Goal: Task Accomplishment & Management: Use online tool/utility

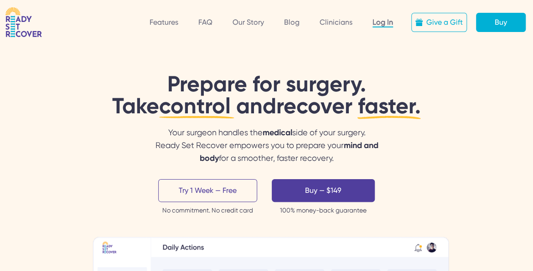
click at [387, 20] on link "Log In" at bounding box center [383, 23] width 21 height 10
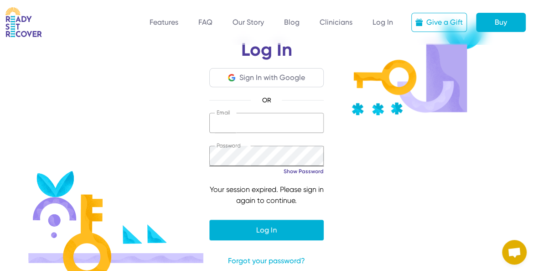
scroll to position [63, 0]
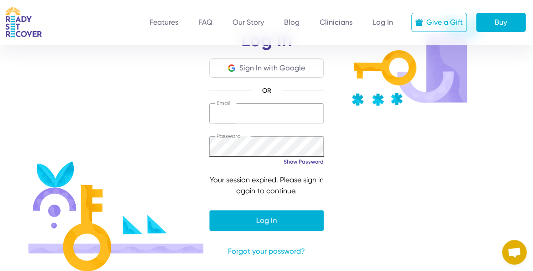
type input "**********"
click at [304, 203] on div "**********" at bounding box center [266, 167] width 115 height 128
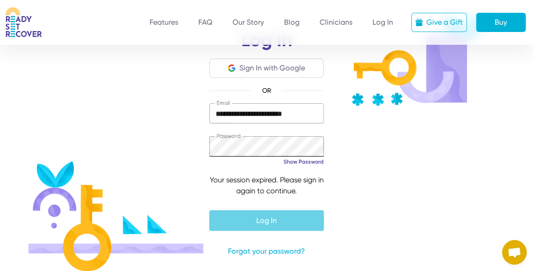
click at [266, 215] on span "submit" at bounding box center [266, 220] width 115 height 22
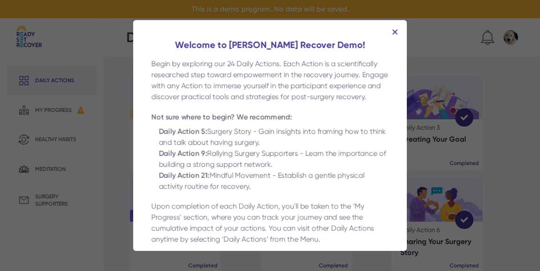
click at [392, 35] on img at bounding box center [394, 31] width 5 height 5
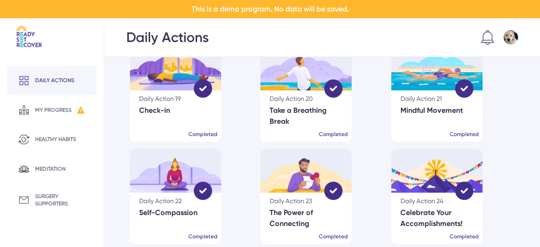
scroll to position [657, 0]
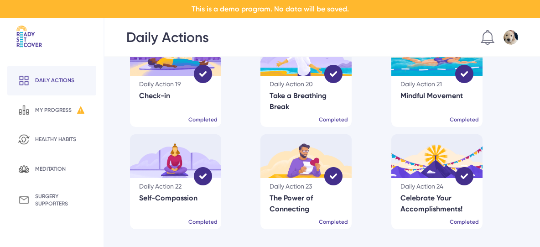
click at [263, 153] on img at bounding box center [306, 156] width 91 height 44
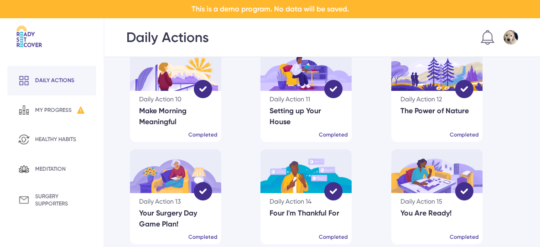
click at [244, 141] on link "Daily Action 10 Make Morning Meaningful Completed" at bounding box center [191, 94] width 123 height 95
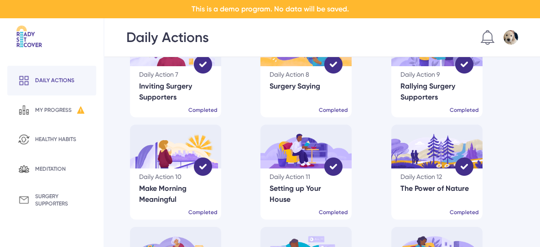
scroll to position [234, 0]
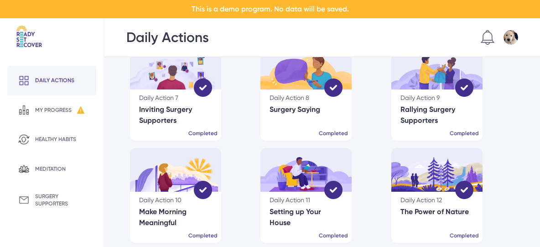
click at [292, 218] on div "Setting up Your House" at bounding box center [306, 217] width 73 height 22
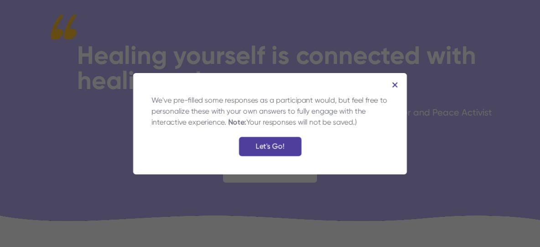
click at [393, 84] on img at bounding box center [394, 84] width 5 height 5
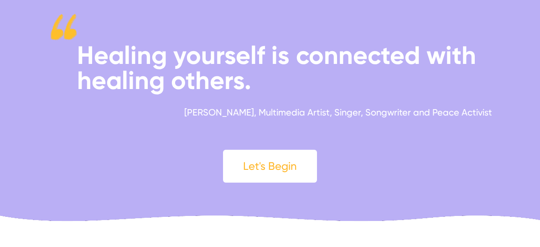
click at [32, 62] on div "Healing yourself is connected with healing others. Yoko Ono, Multimedia Artist,…" at bounding box center [270, 96] width 488 height 173
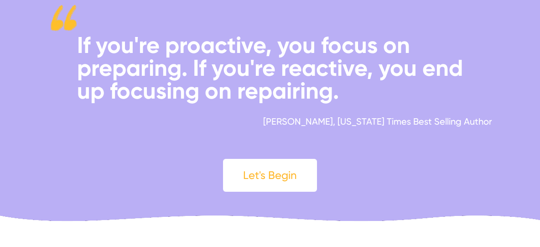
click at [287, 180] on div "Let's Begin" at bounding box center [270, 175] width 94 height 33
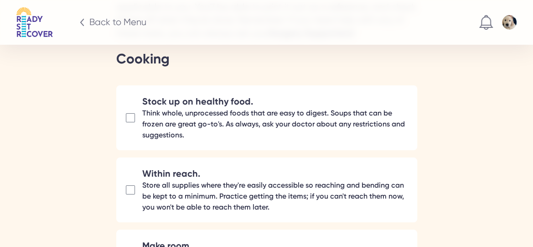
scroll to position [1535, 0]
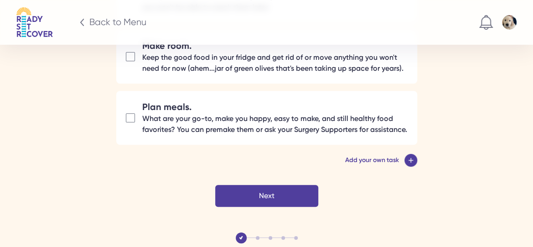
click at [277, 188] on div "Next" at bounding box center [266, 196] width 103 height 22
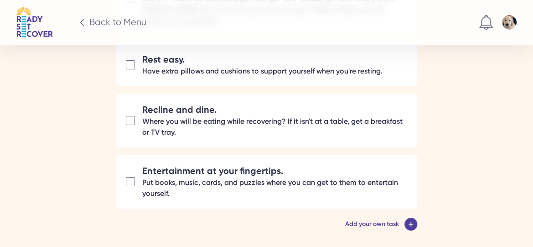
scroll to position [1634, 0]
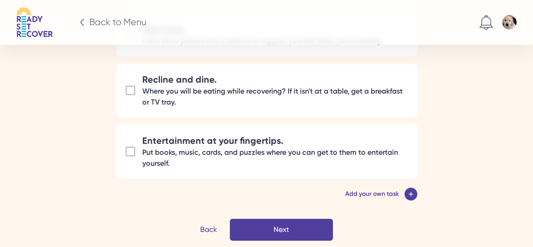
click at [277, 219] on div "Next" at bounding box center [281, 230] width 103 height 22
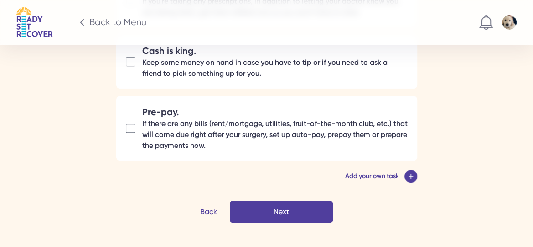
scroll to position [1811, 0]
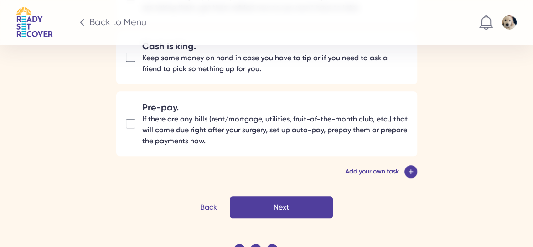
click at [275, 200] on div "Next" at bounding box center [281, 207] width 103 height 22
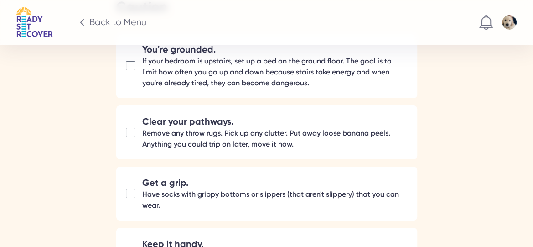
scroll to position [1533, 0]
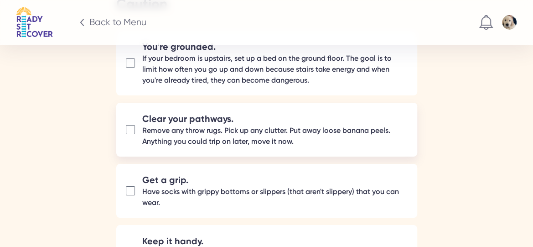
click at [0, 0] on img at bounding box center [0, 0] width 0 height 0
click at [133, 125] on div at bounding box center [130, 129] width 9 height 9
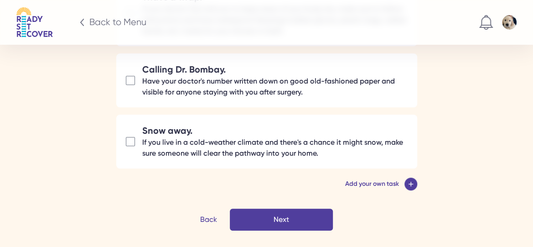
scroll to position [1907, 0]
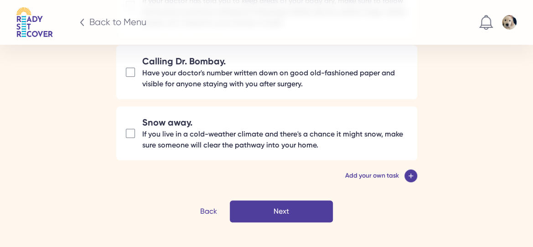
click at [250, 200] on div "Next" at bounding box center [281, 211] width 103 height 22
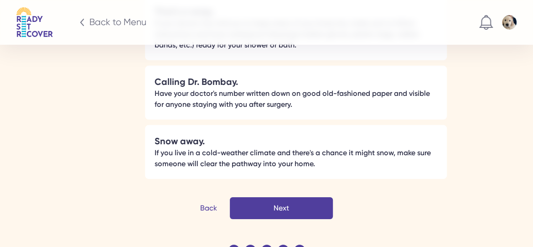
scroll to position [2853, 0]
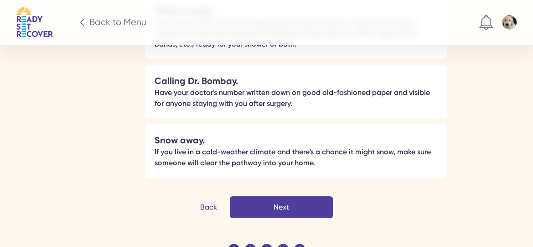
click at [251, 196] on button "Next" at bounding box center [281, 207] width 103 height 22
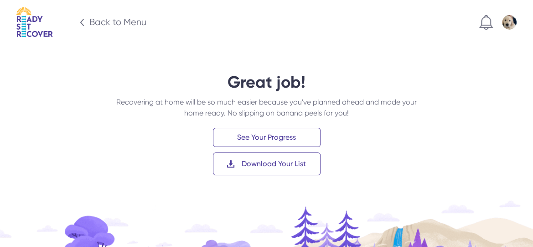
click at [245, 139] on div "See Your Progress" at bounding box center [267, 137] width 108 height 19
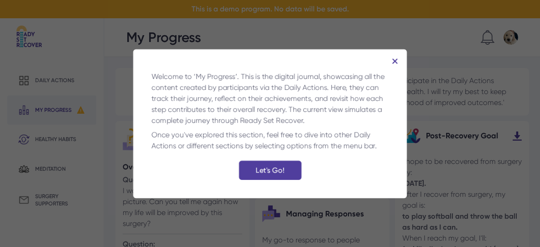
click at [394, 62] on img at bounding box center [394, 60] width 5 height 5
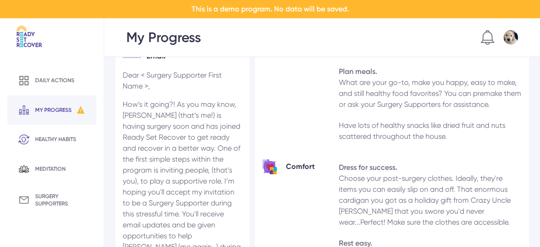
scroll to position [512, 0]
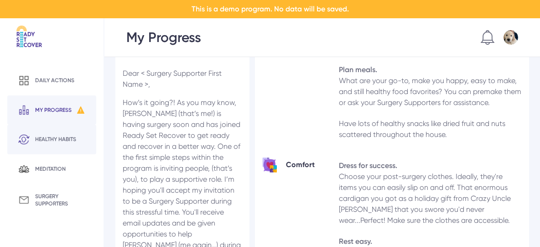
click at [73, 139] on div "healthy habits" at bounding box center [55, 139] width 41 height 7
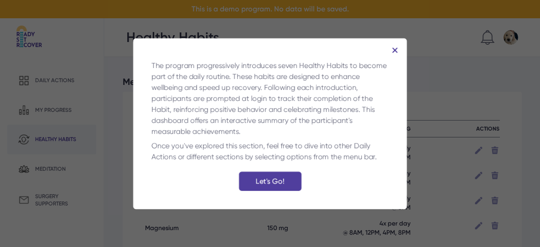
scroll to position [25, 0]
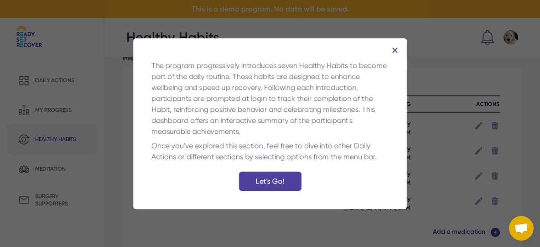
click at [393, 47] on div "The program progressively introduces seven Healthy Habits to become part of the…" at bounding box center [270, 123] width 274 height 171
click at [397, 47] on div "The program progressively introduces seven Healthy Habits to become part of the…" at bounding box center [270, 123] width 274 height 171
click at [396, 49] on img at bounding box center [394, 49] width 5 height 5
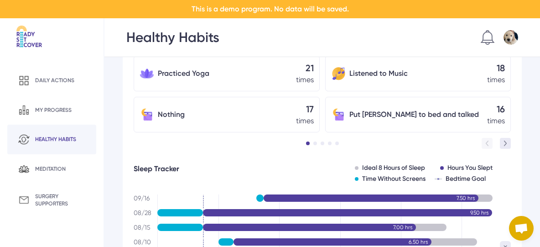
scroll to position [1159, 0]
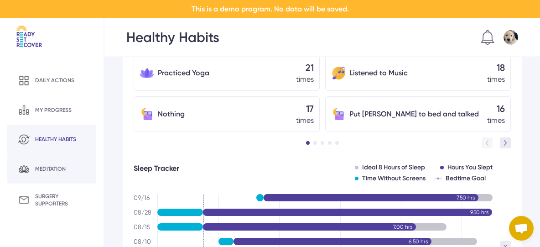
click at [60, 171] on div "meditation" at bounding box center [50, 168] width 31 height 7
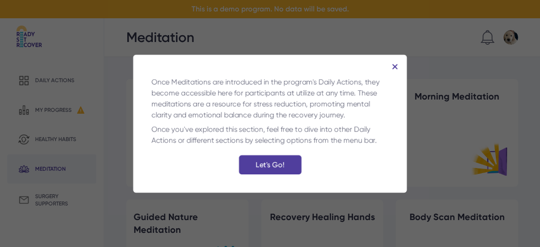
click at [395, 64] on img at bounding box center [394, 66] width 5 height 5
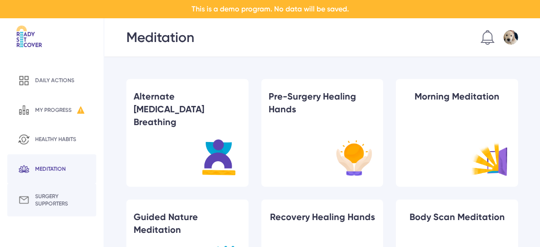
click at [85, 209] on div "surgery supporters" at bounding box center [51, 199] width 89 height 33
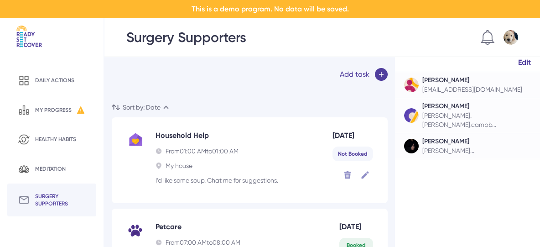
click at [375, 75] on img at bounding box center [381, 74] width 13 height 13
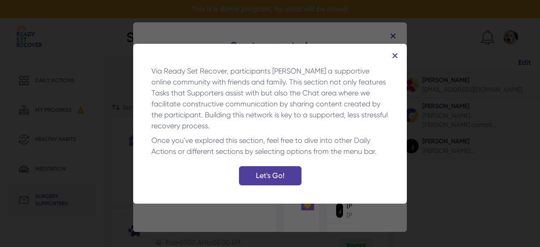
click at [395, 56] on img at bounding box center [394, 55] width 5 height 5
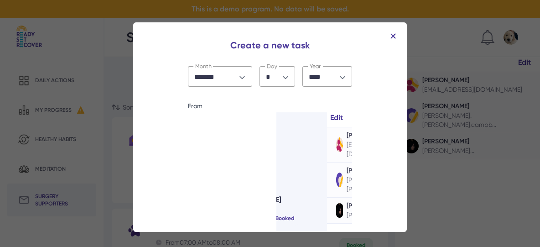
click at [391, 33] on img at bounding box center [393, 35] width 5 height 5
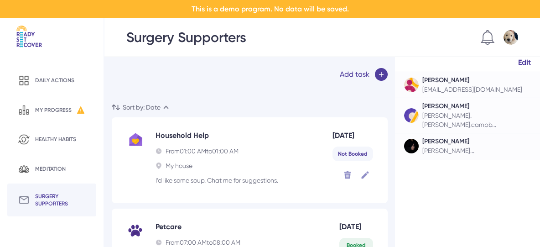
click at [390, 35] on div at bounding box center [442, 37] width 151 height 15
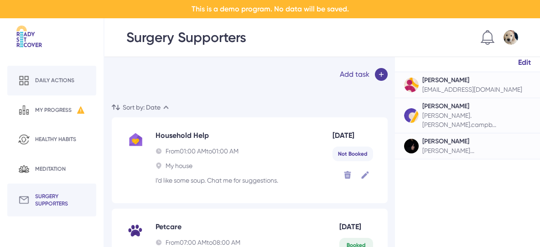
click at [71, 78] on div "Daily actions" at bounding box center [54, 80] width 39 height 7
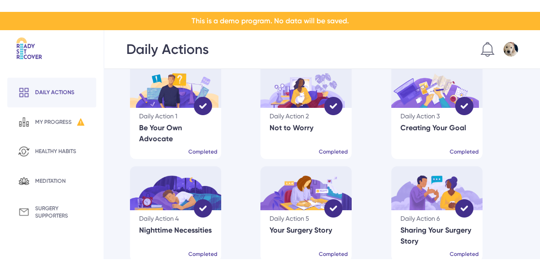
scroll to position [24, 0]
